Goal: Find specific page/section: Find specific page/section

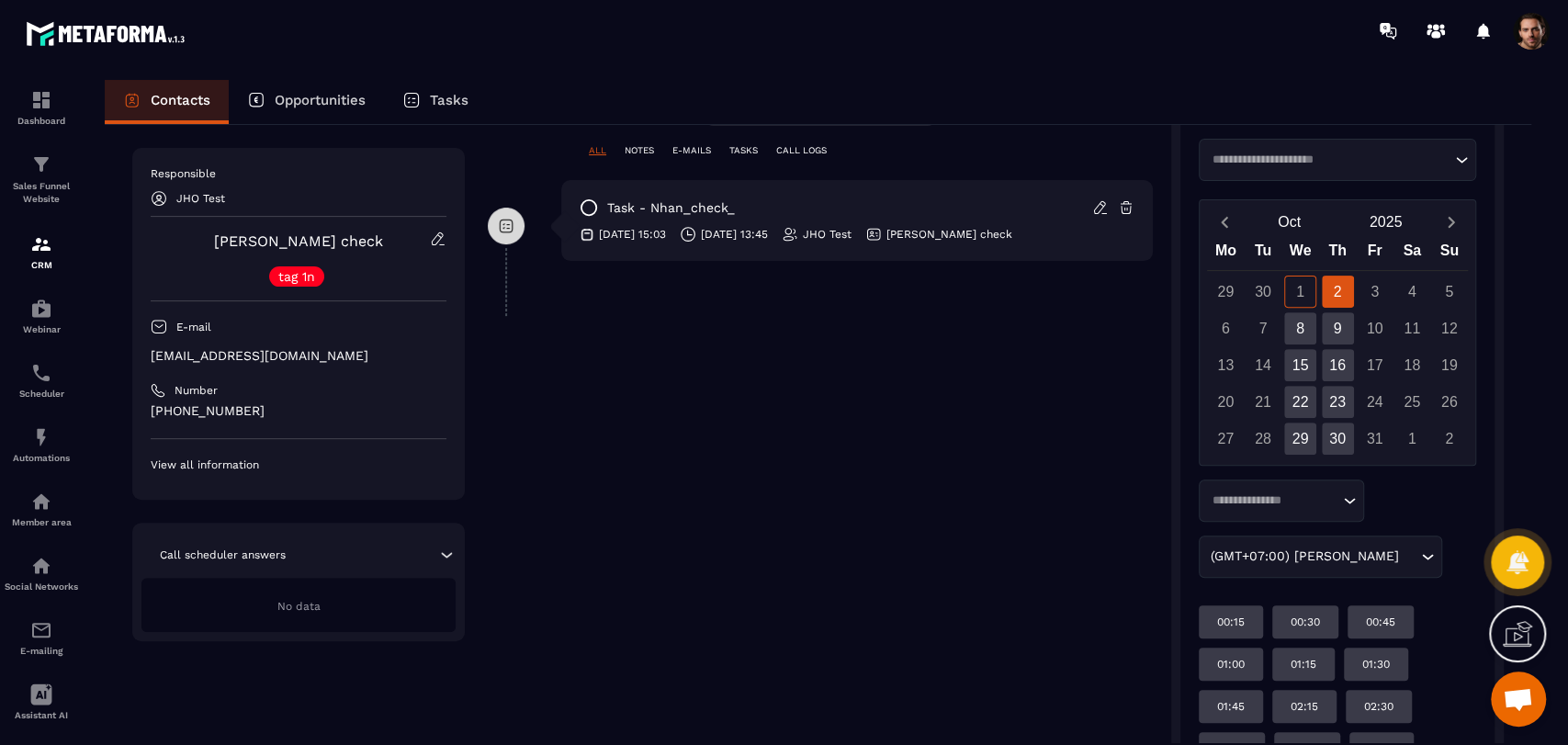
scroll to position [510, 0]
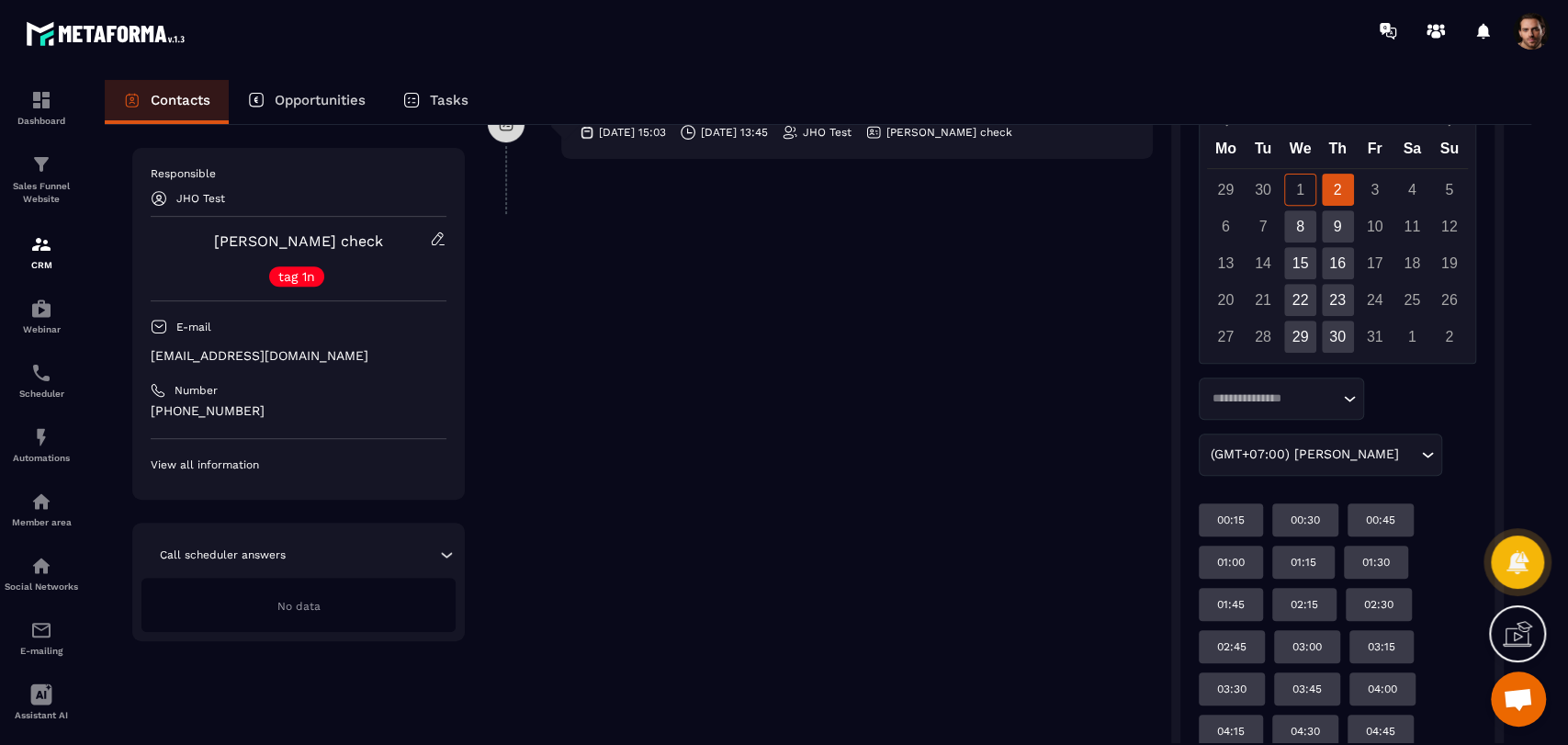
click at [1313, 378] on div "Loading..." at bounding box center [1281, 399] width 165 height 42
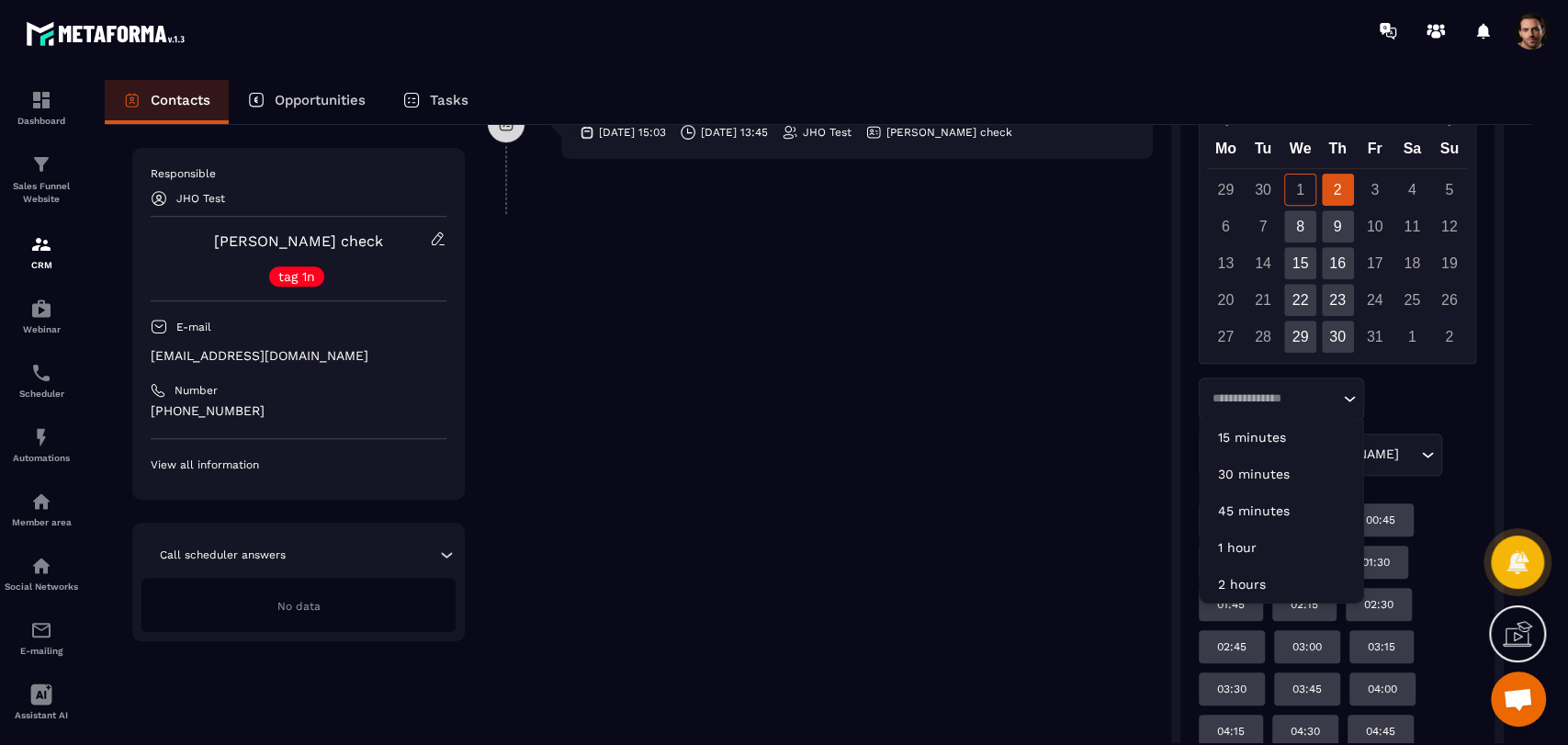
click at [1441, 396] on div "Loading... 15 minutes 30 minutes 45 minutes 1 hour 2 hours (GMT+07:00) [PERSON_…" at bounding box center [1337, 427] width 277 height 98
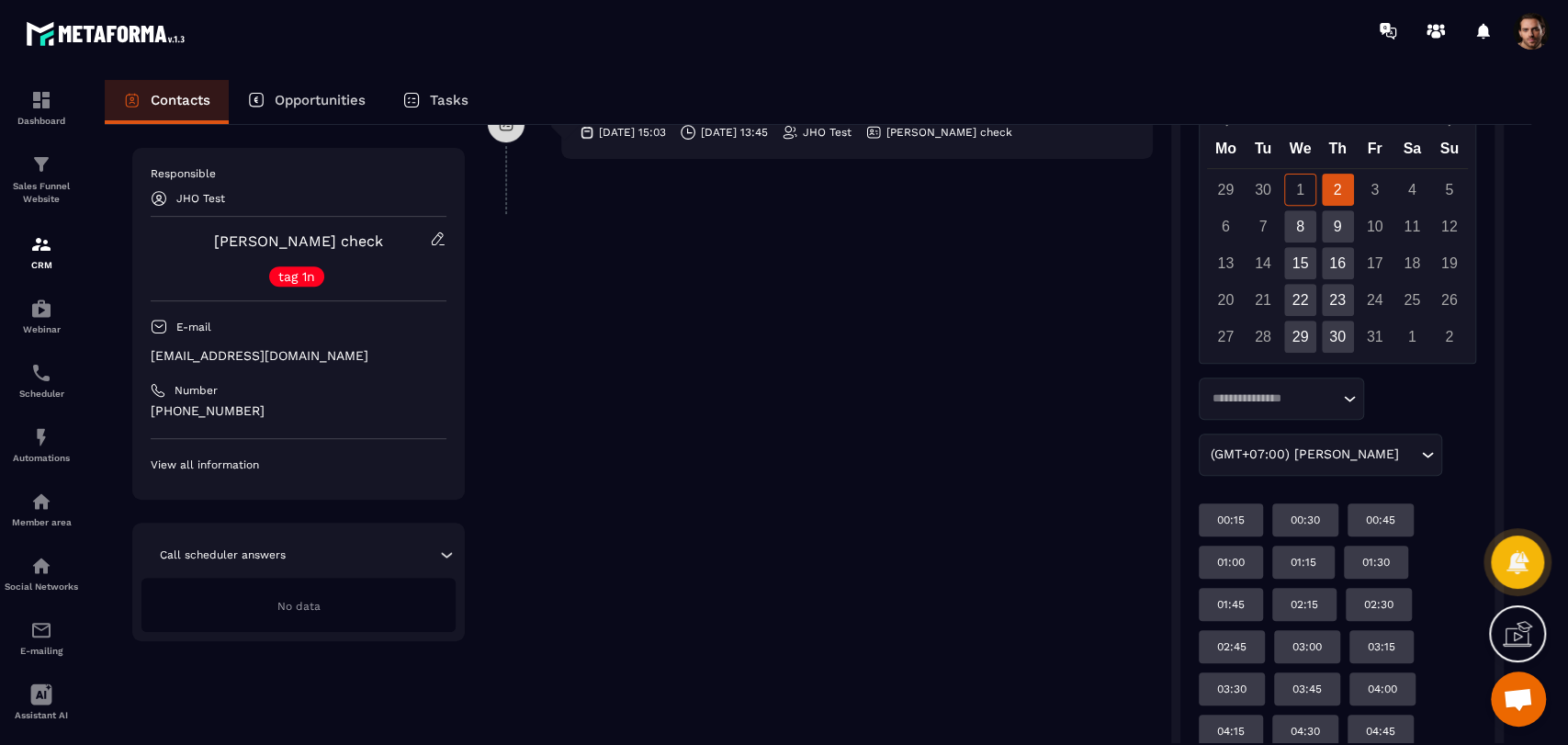
click at [1535, 39] on span at bounding box center [1531, 31] width 36 height 36
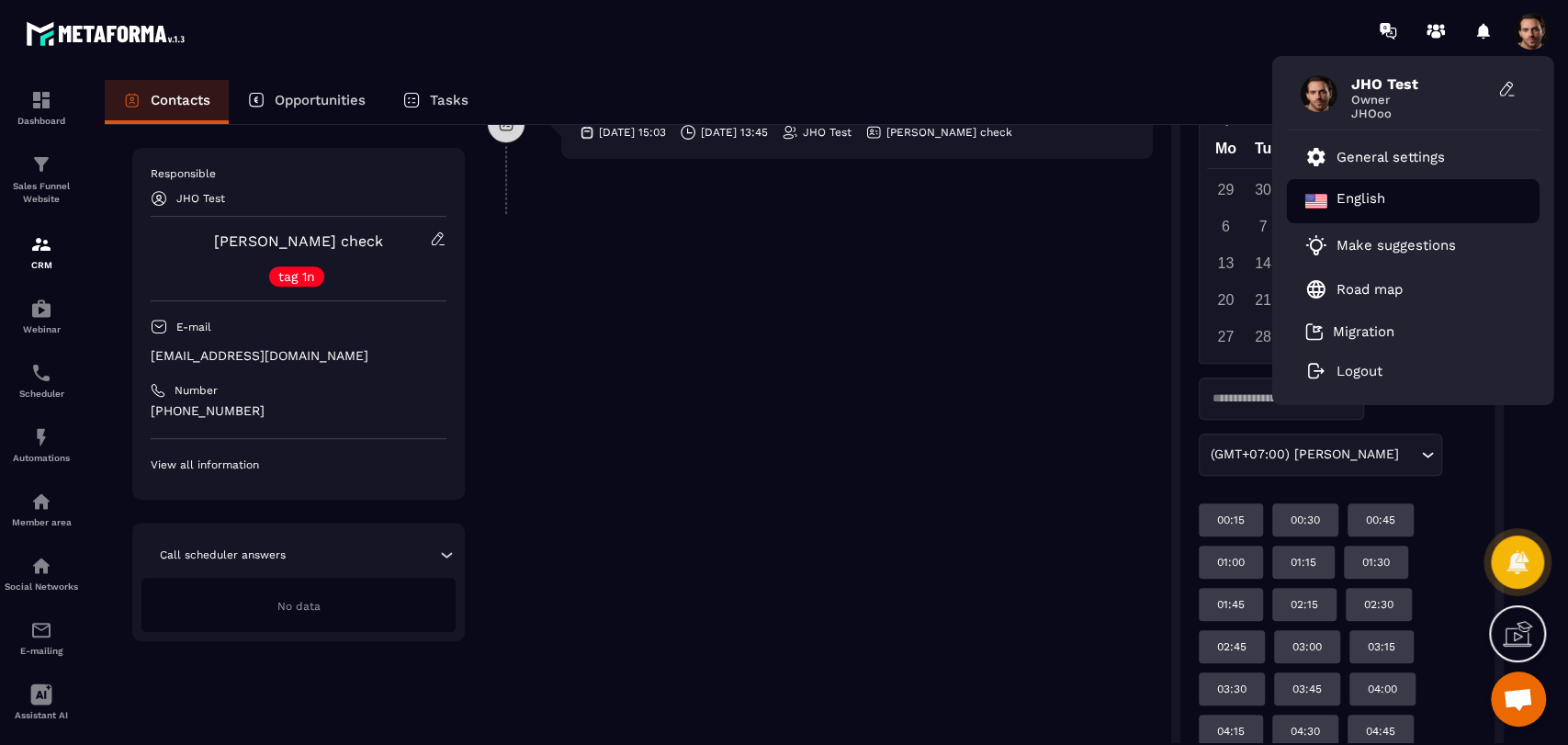
click at [1475, 197] on div "English" at bounding box center [1413, 201] width 253 height 44
